Goal: Contribute content: Add original content to the website for others to see

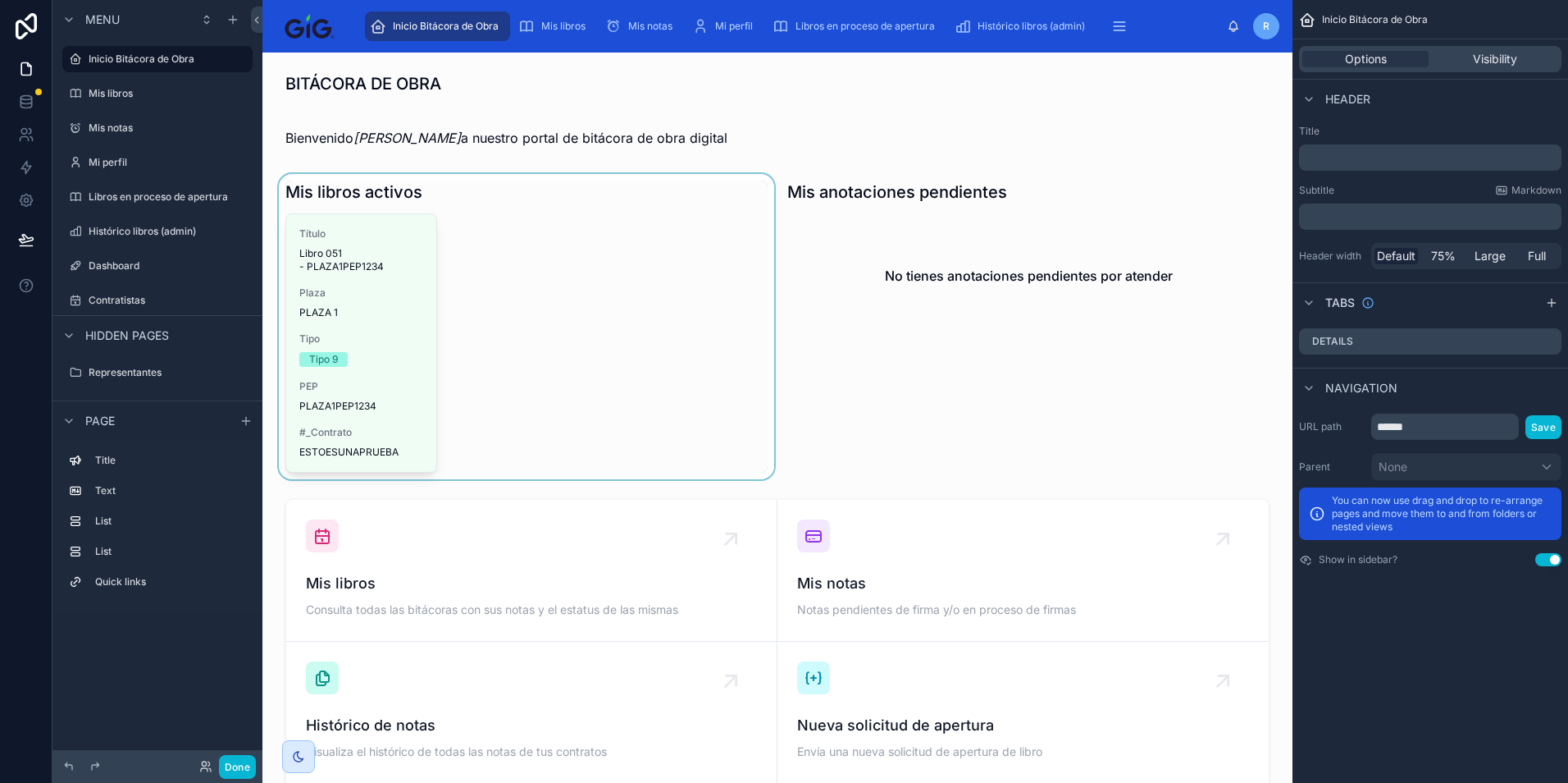
click at [335, 407] on div at bounding box center [526, 326] width 502 height 306
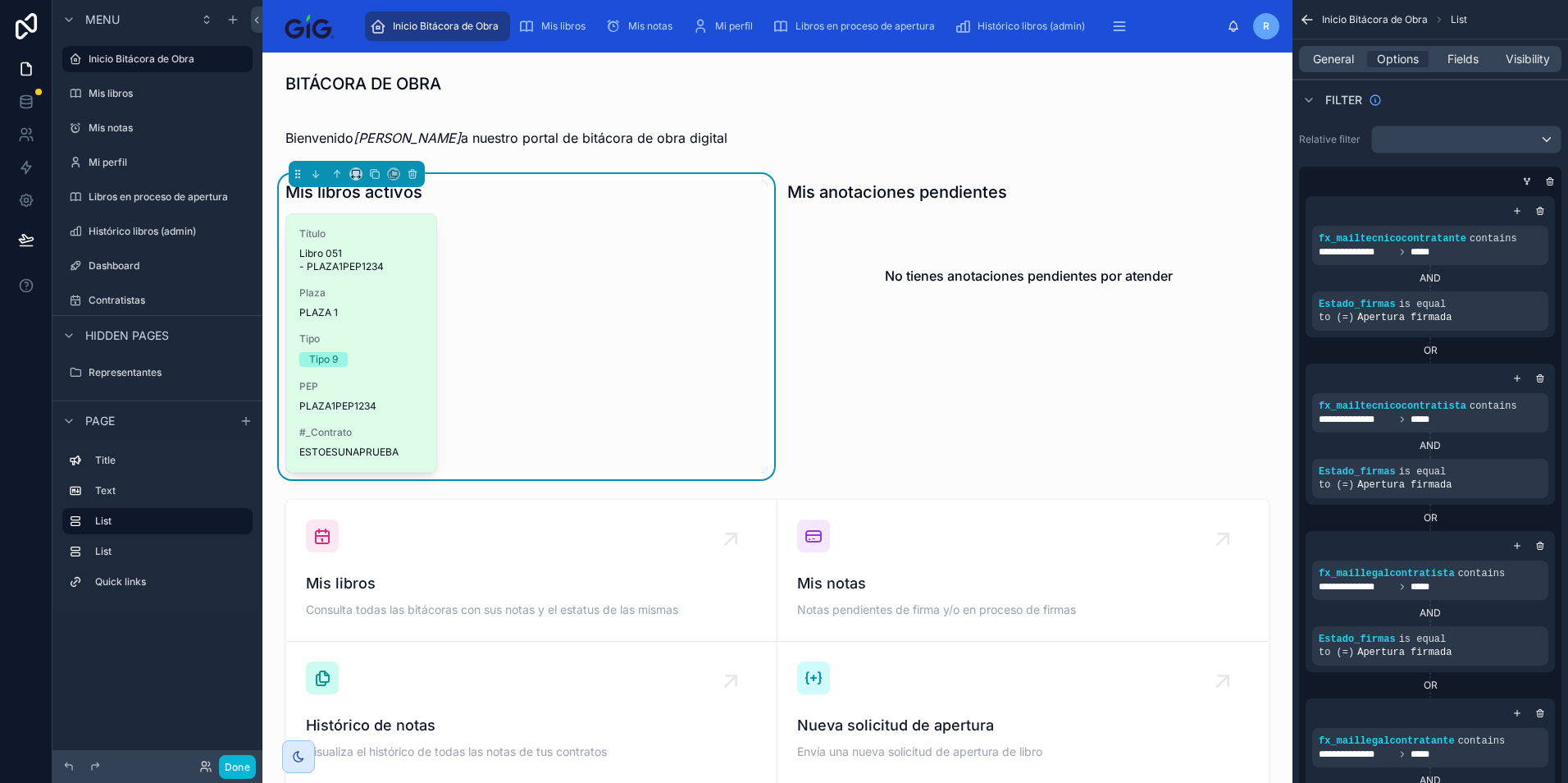
click at [378, 338] on span "Tipo" at bounding box center [361, 339] width 123 height 14
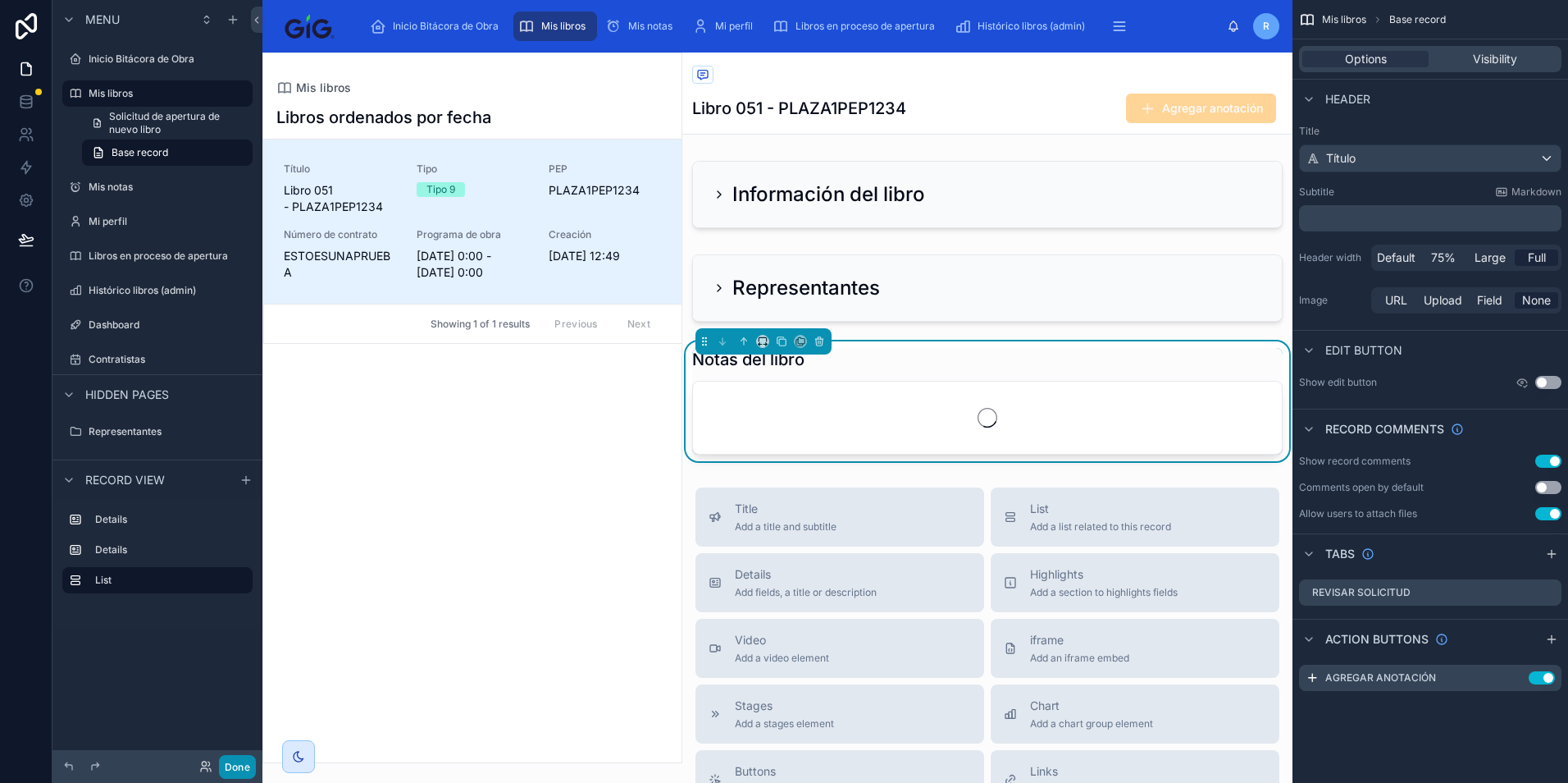
click at [234, 763] on button "Done" at bounding box center [237, 767] width 37 height 24
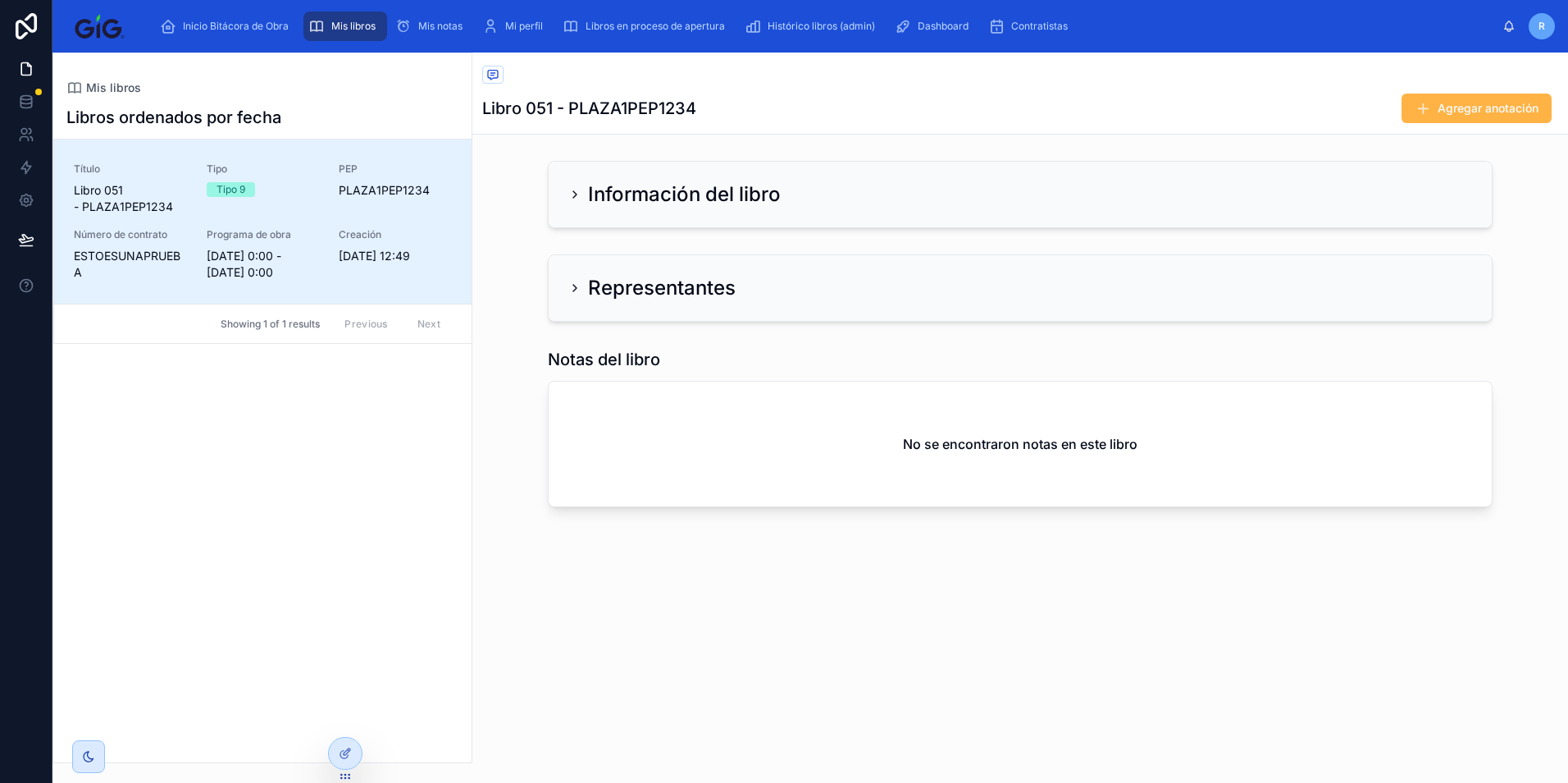
click at [1445, 103] on span "Agregar anotación" at bounding box center [1488, 108] width 101 height 16
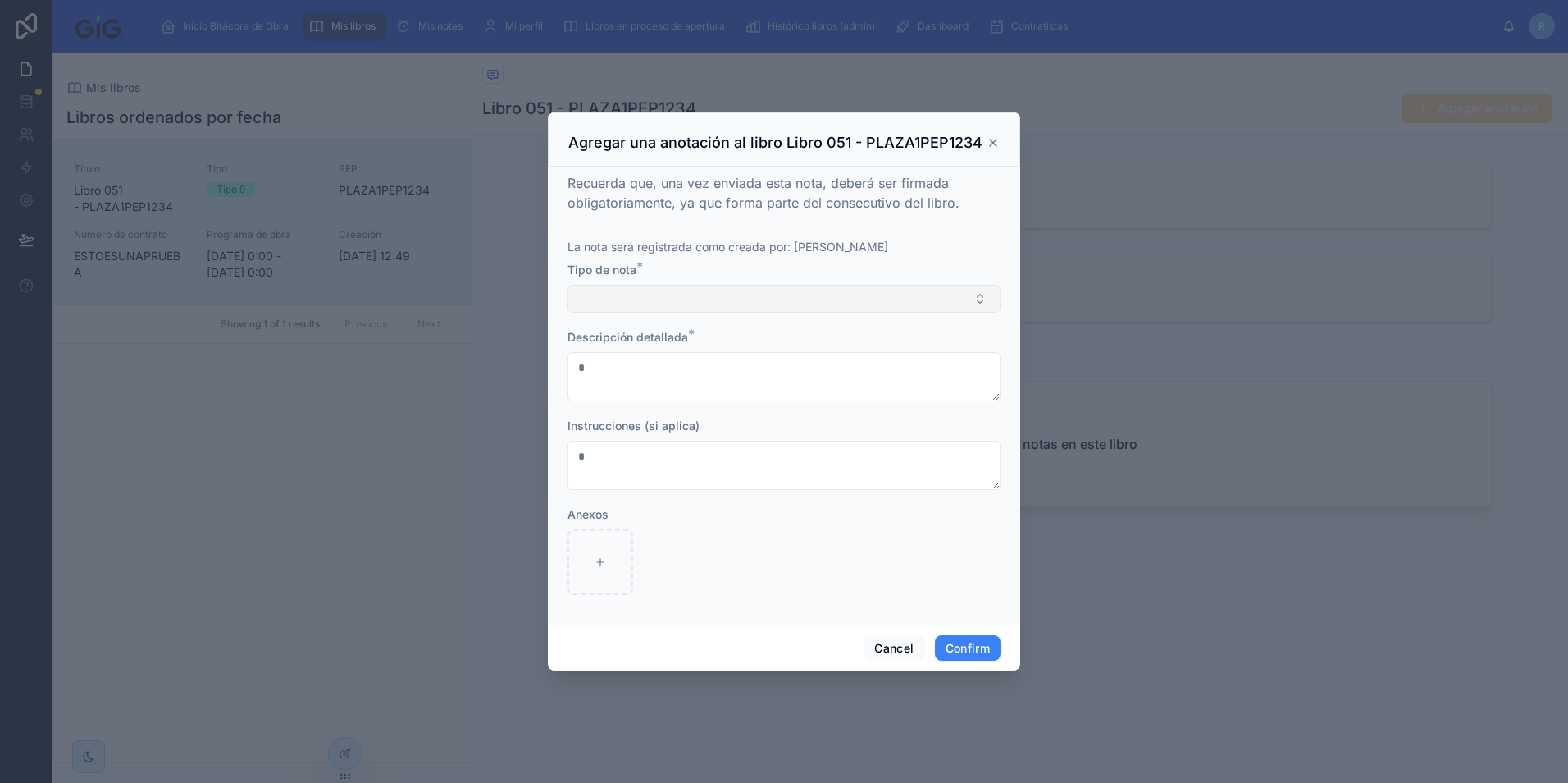
click at [664, 304] on button "Select Button" at bounding box center [784, 298] width 433 height 28
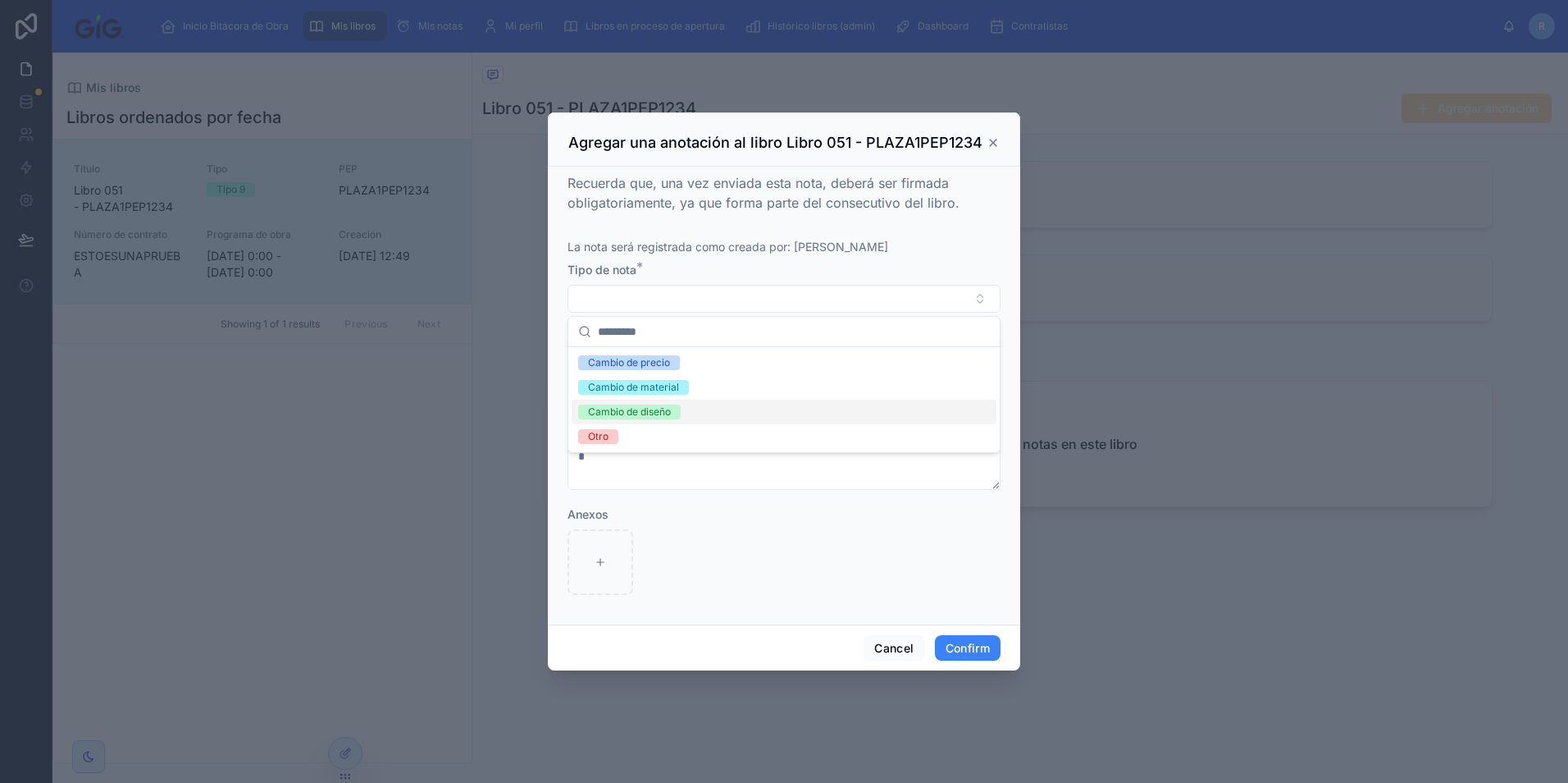
click at [679, 410] on span "Cambio de diseño" at bounding box center [629, 412] width 102 height 14
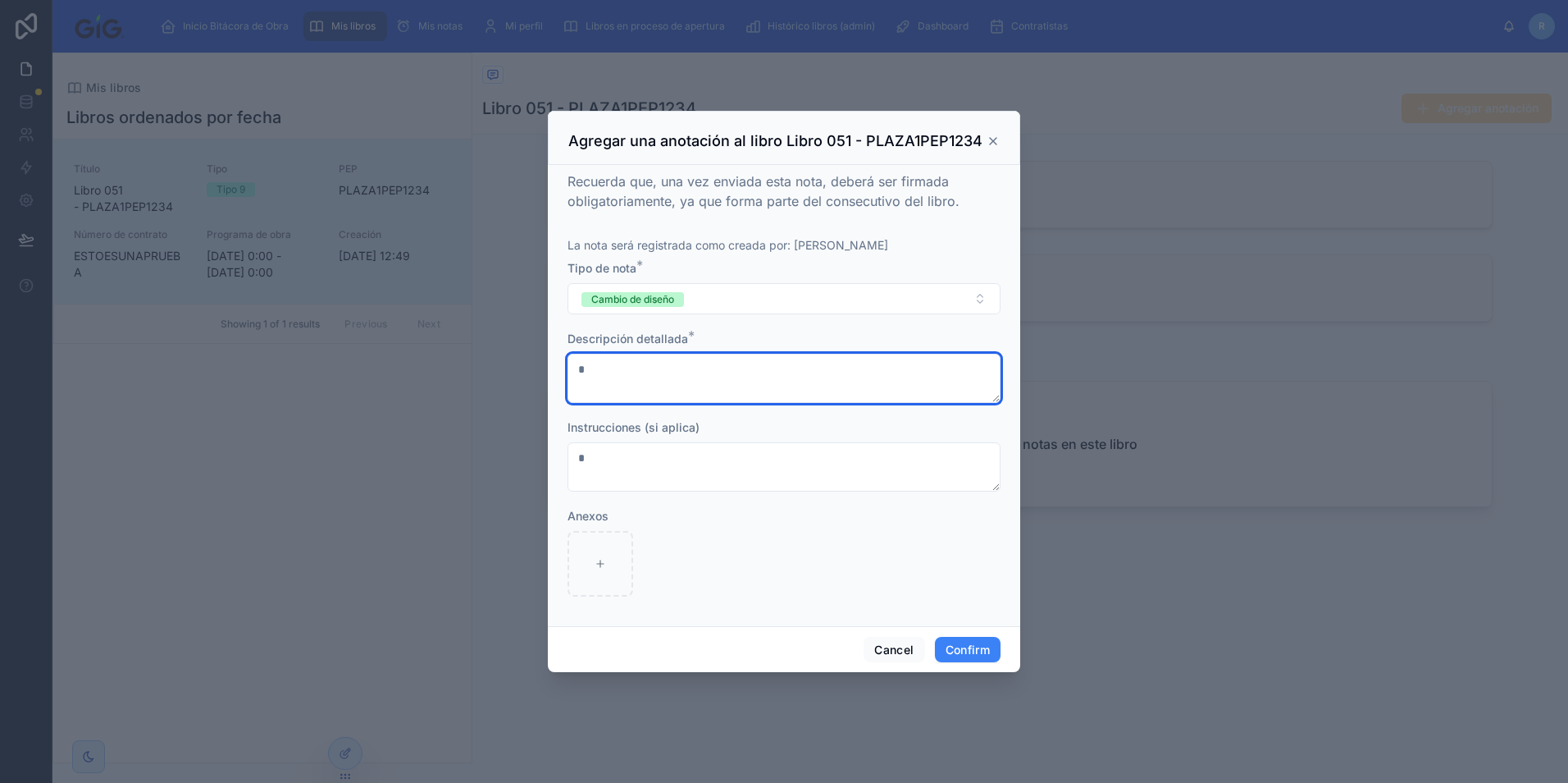
click at [789, 388] on textarea at bounding box center [784, 378] width 433 height 49
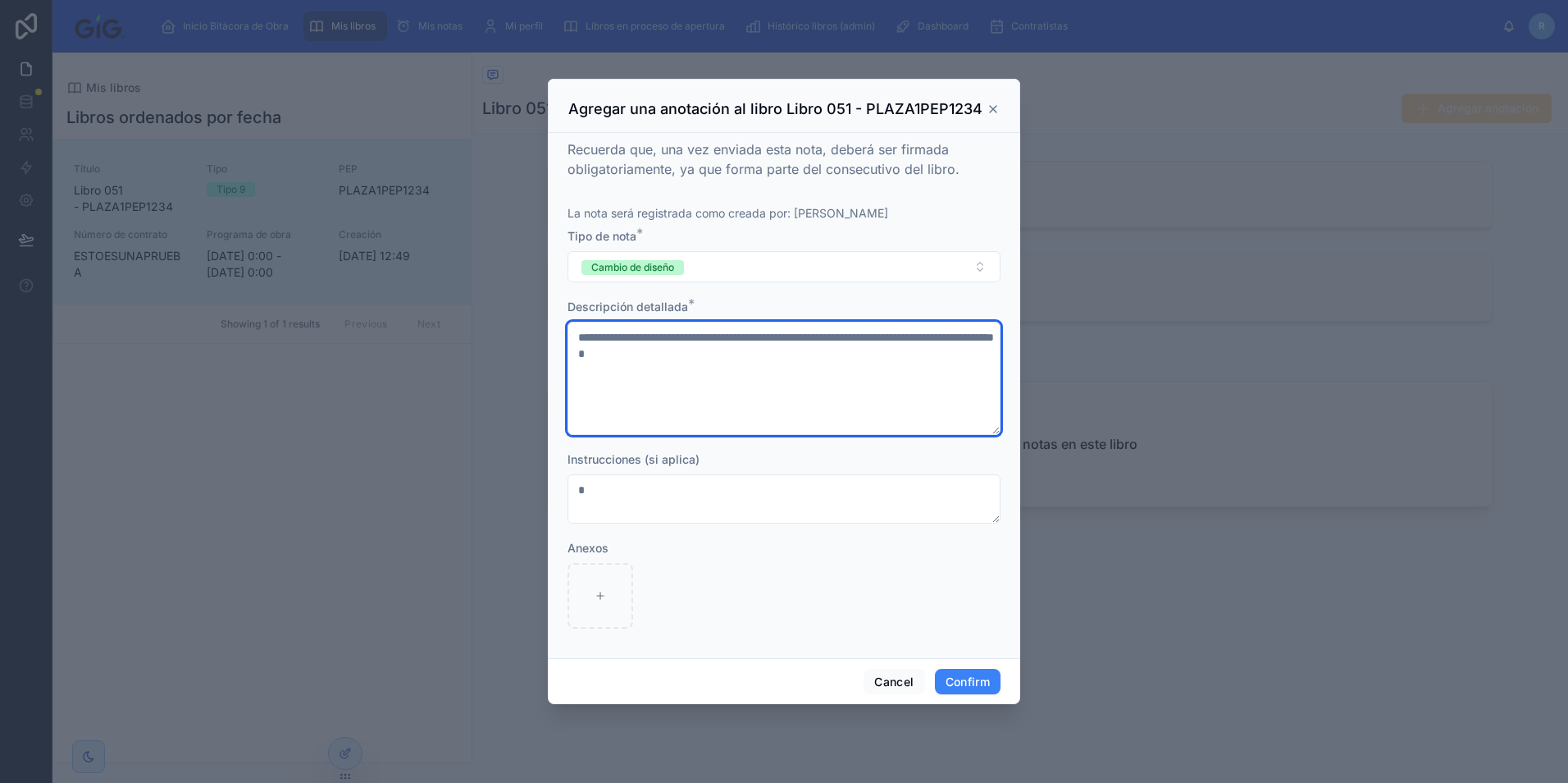
type textarea "**********"
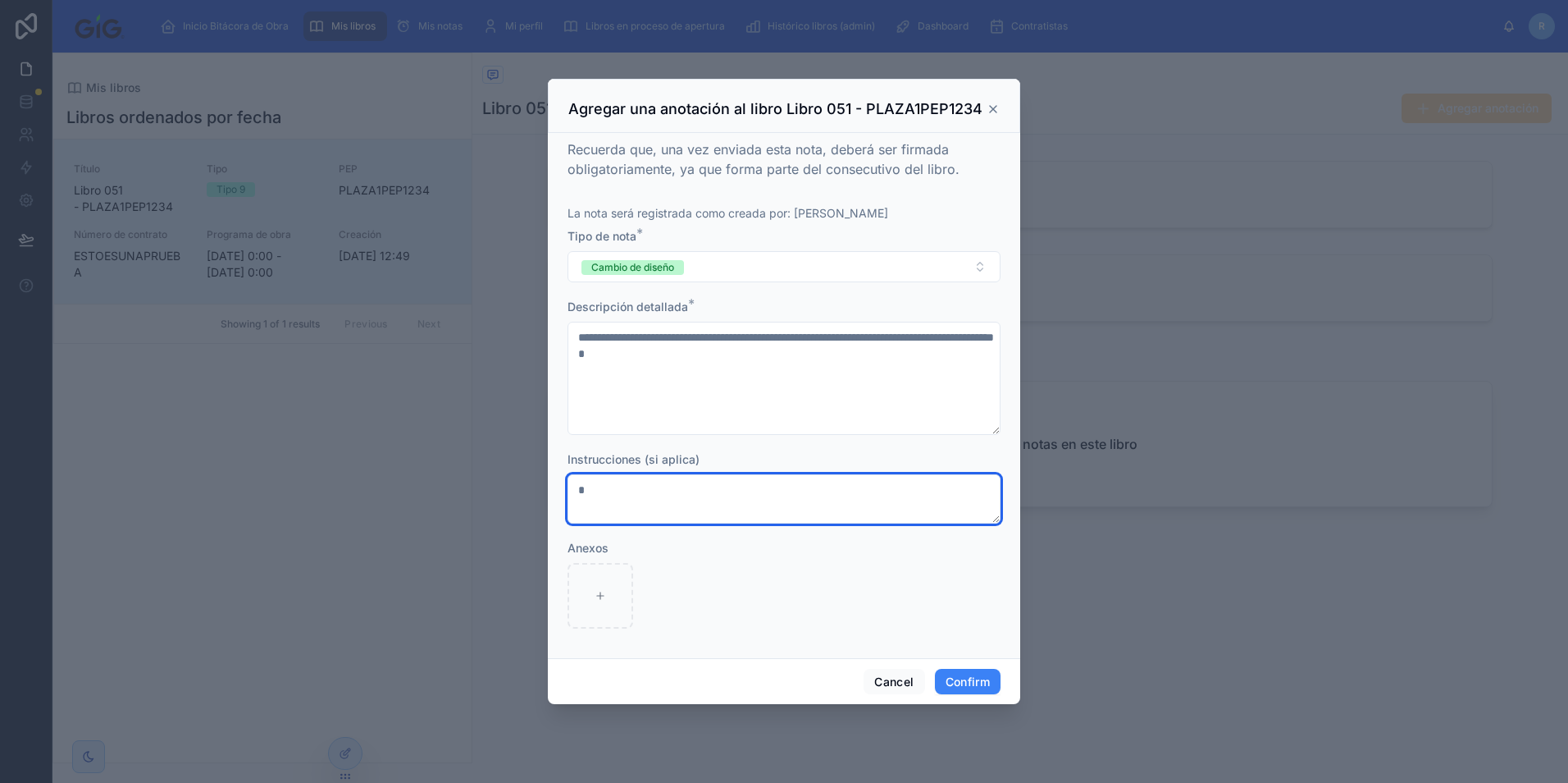
click at [676, 485] on textarea at bounding box center [784, 499] width 433 height 49
type textarea "***"
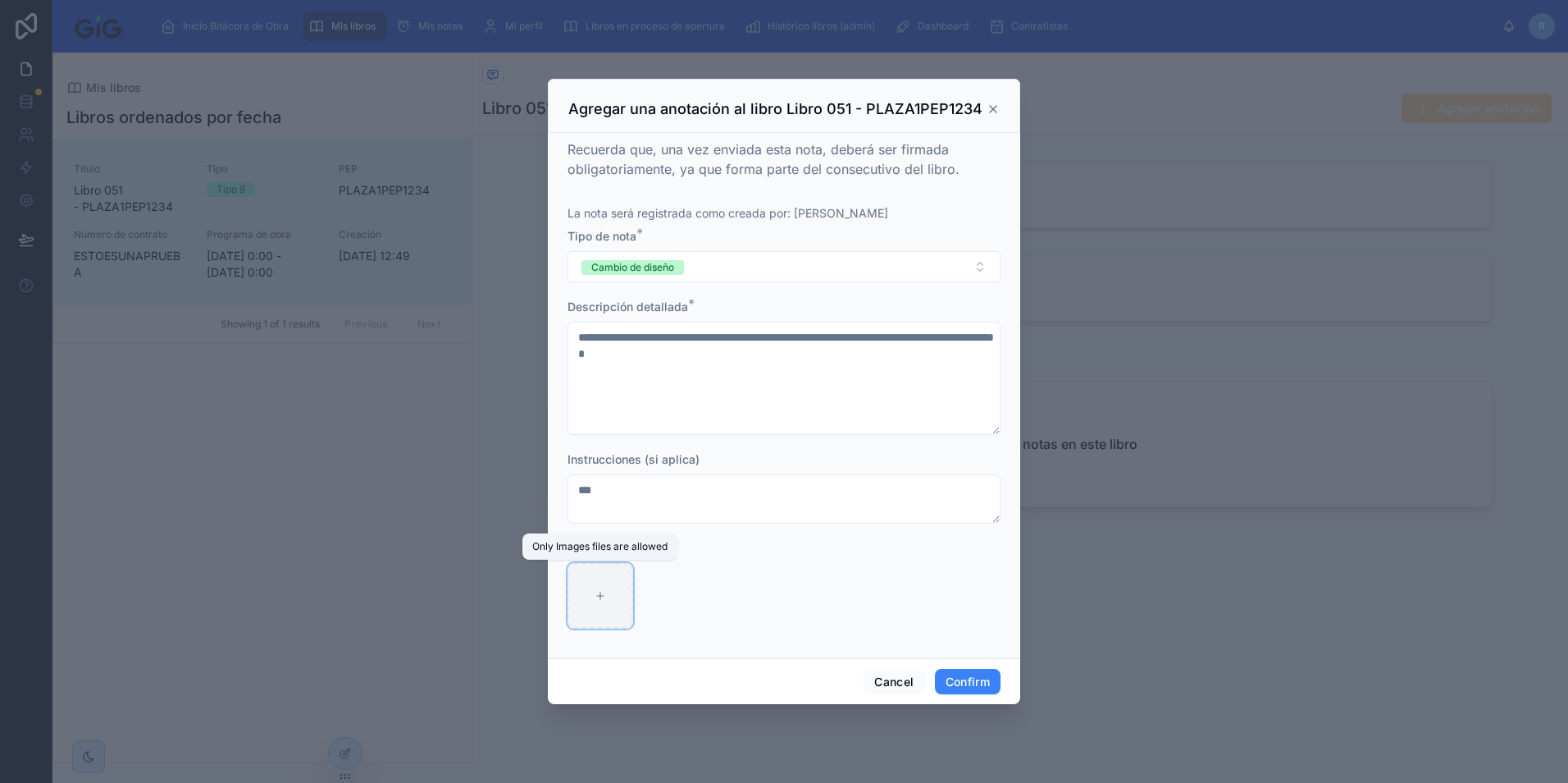
click at [580, 613] on div at bounding box center [600, 596] width 66 height 66
type input "**********"
click at [982, 674] on button "Confirm" at bounding box center [968, 682] width 66 height 26
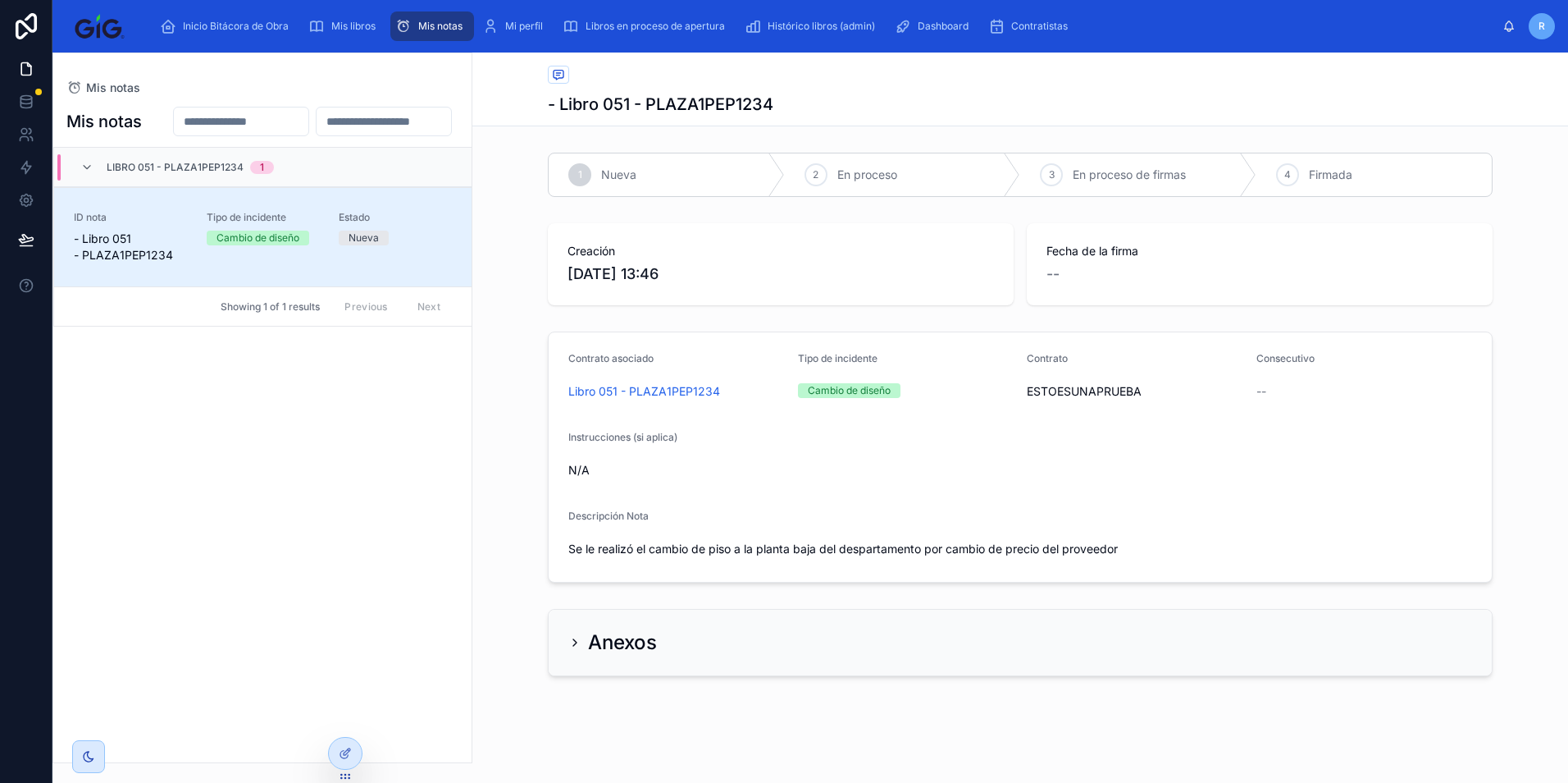
scroll to position [5, 0]
click at [573, 636] on icon at bounding box center [574, 637] width 3 height 7
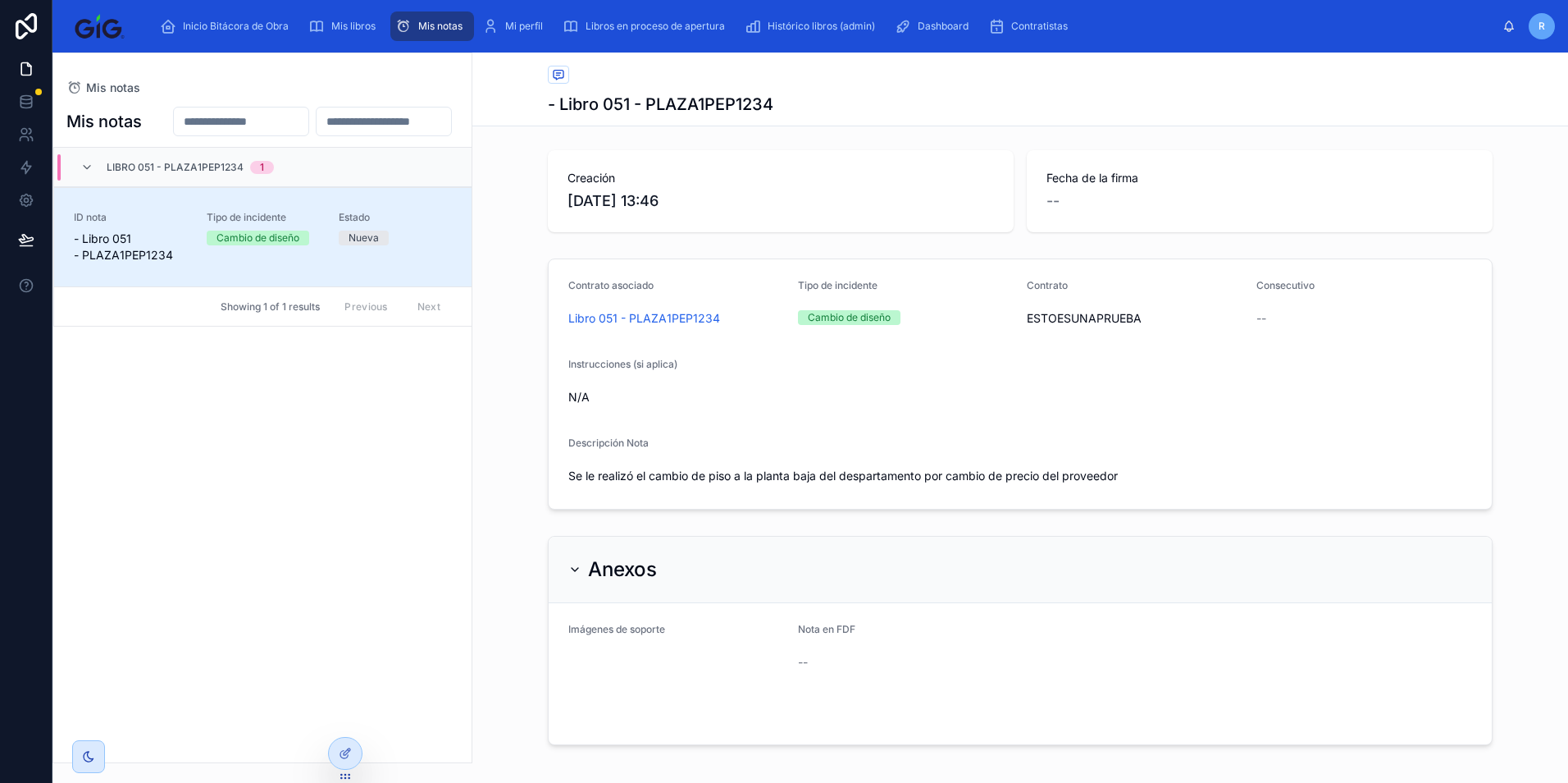
scroll to position [0, 0]
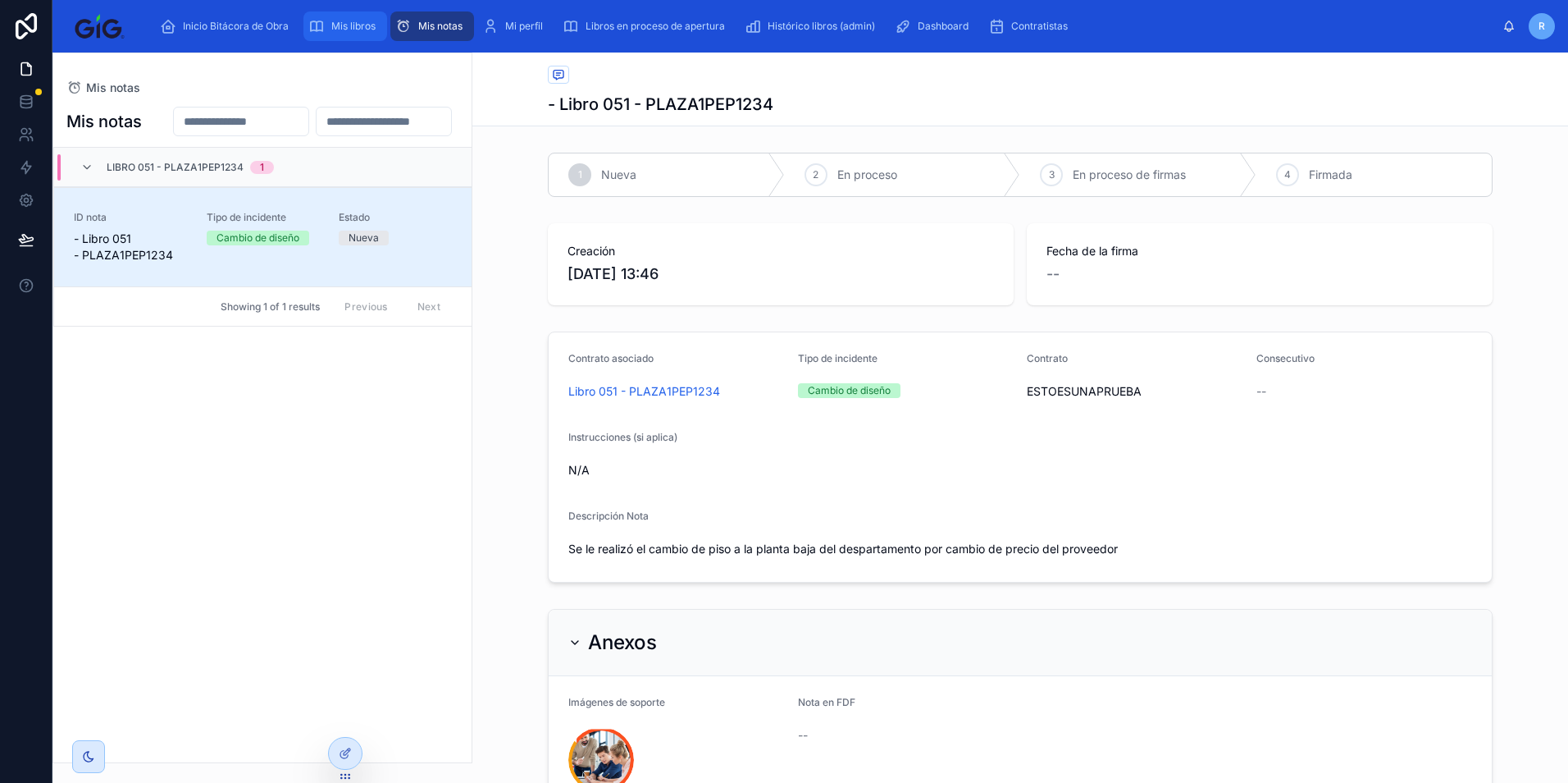
click at [357, 29] on span "Mis libros" at bounding box center [354, 26] width 44 height 14
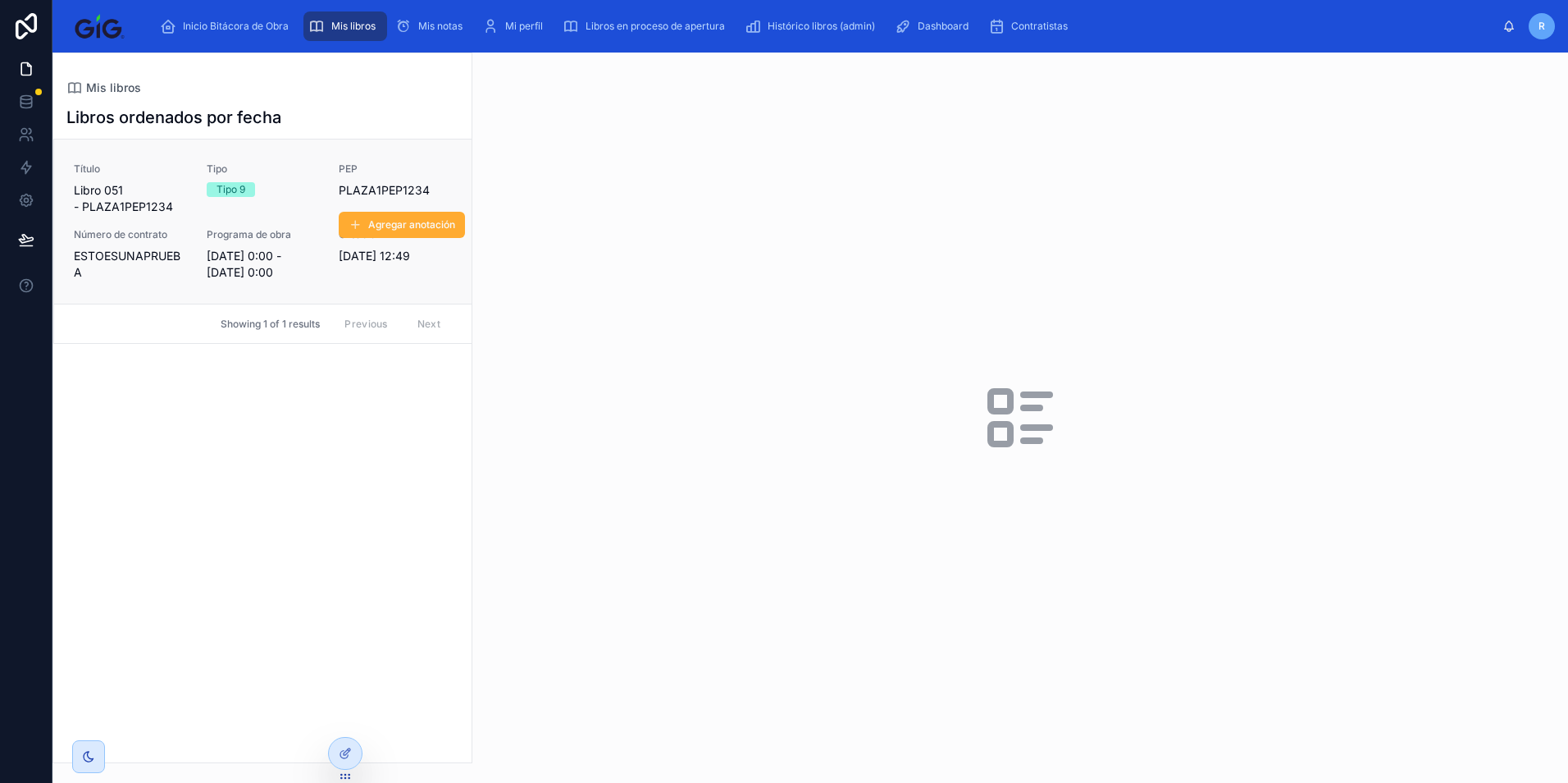
click at [281, 219] on div "Título Libro 051 - PLAZA1PEP1234 Tipo Tipo 9 PEP PLAZA1PEP1234 Número de contra…" at bounding box center [263, 221] width 378 height 119
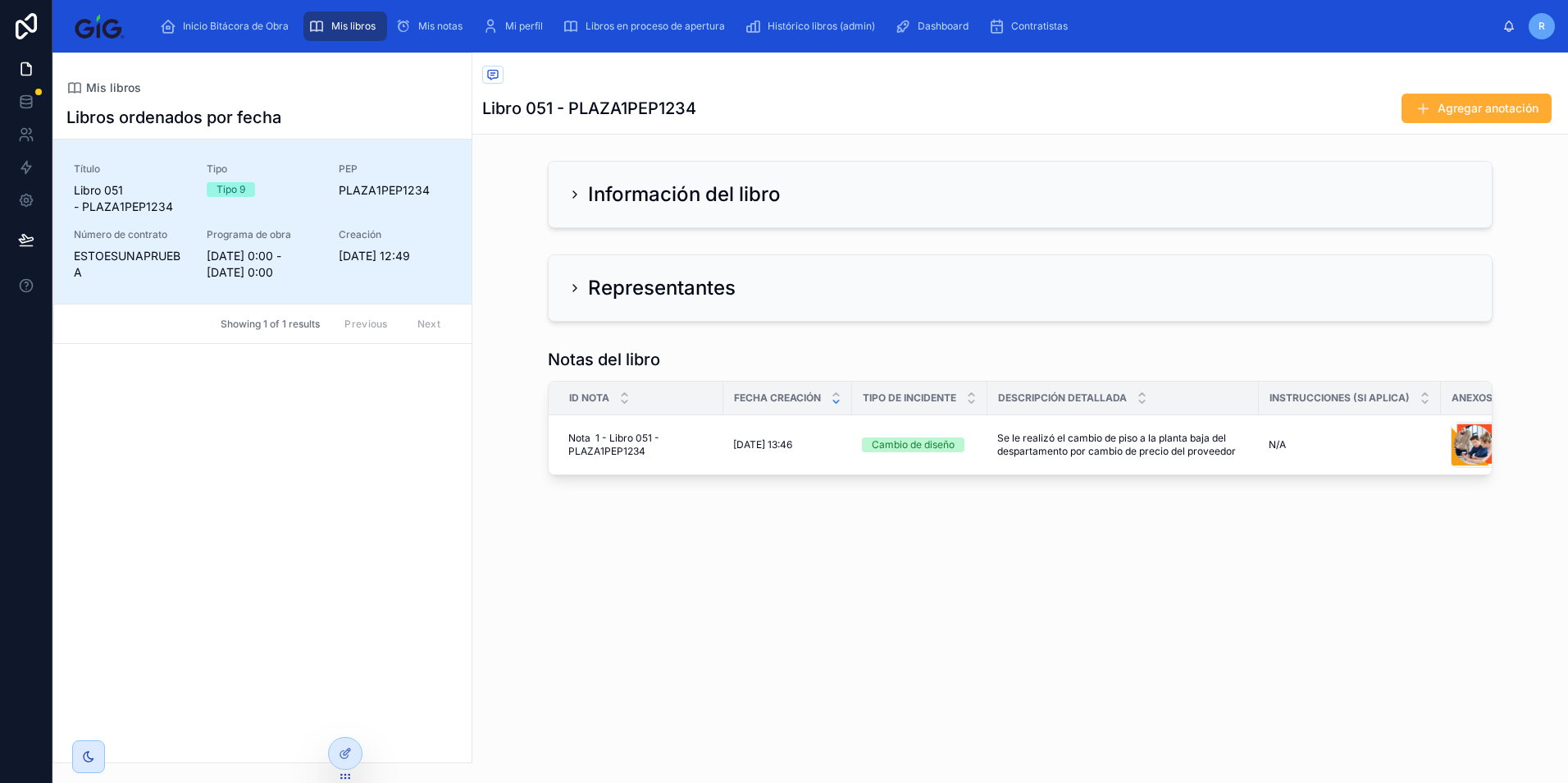
drag, startPoint x: 807, startPoint y: 355, endPoint x: 702, endPoint y: 338, distance: 106.4
click at [807, 355] on div "Notas del libro" at bounding box center [1020, 360] width 944 height 23
click at [573, 288] on icon at bounding box center [575, 288] width 13 height 14
click at [572, 284] on icon at bounding box center [575, 288] width 13 height 14
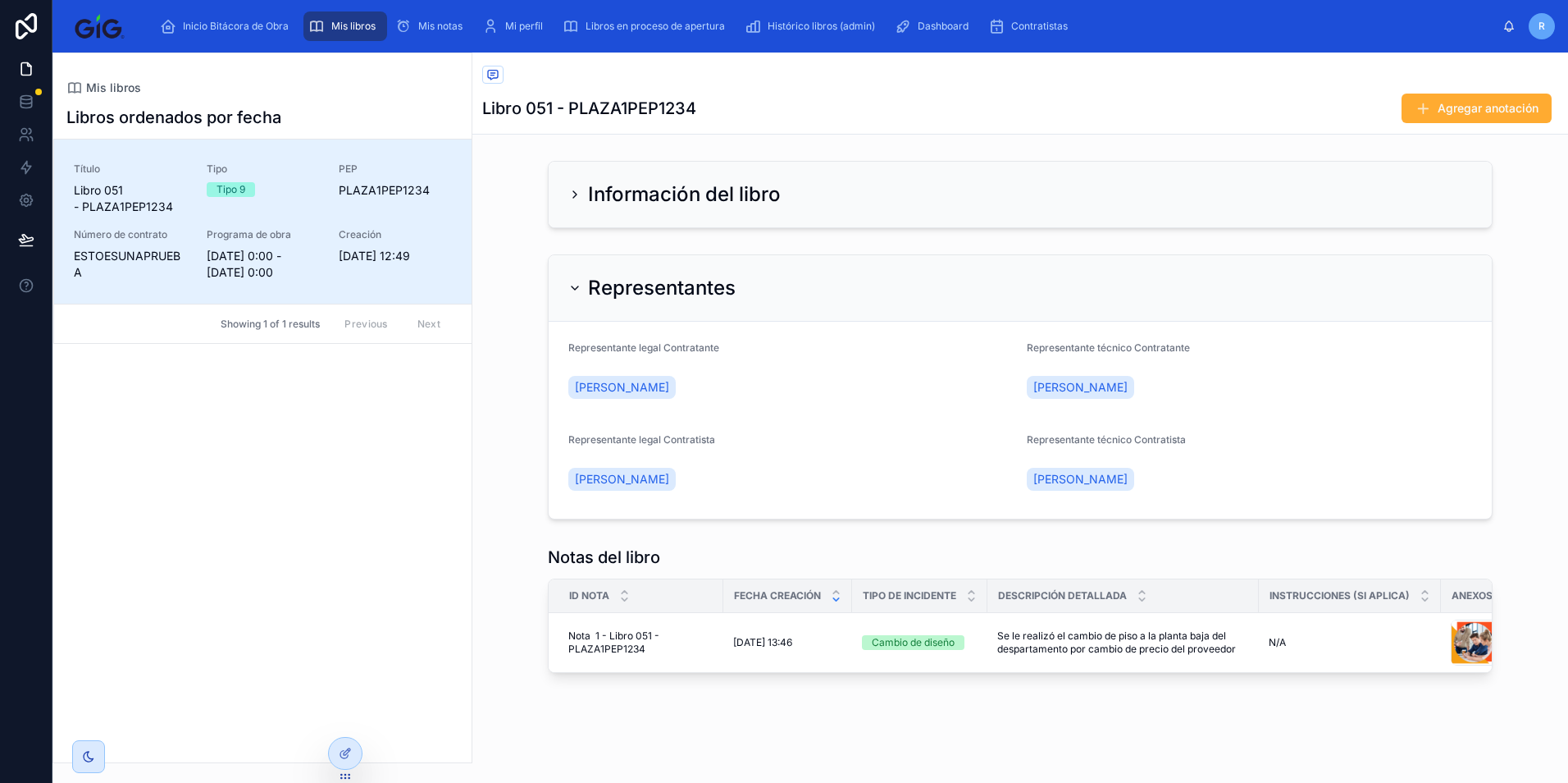
click at [575, 286] on div "Representantes" at bounding box center [652, 287] width 168 height 26
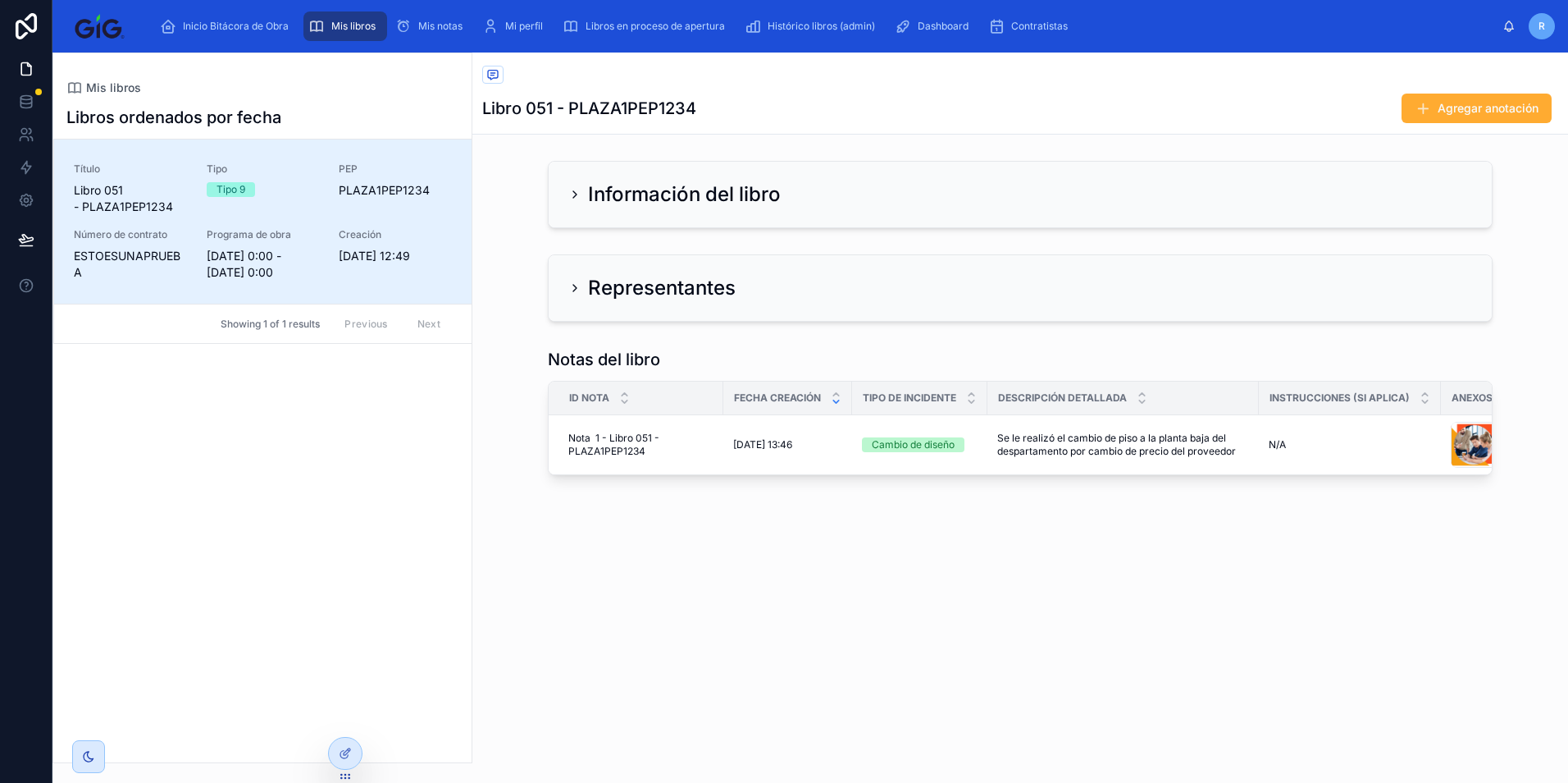
click at [575, 286] on icon at bounding box center [575, 288] width 13 height 14
